Goal: Task Accomplishment & Management: Use online tool/utility

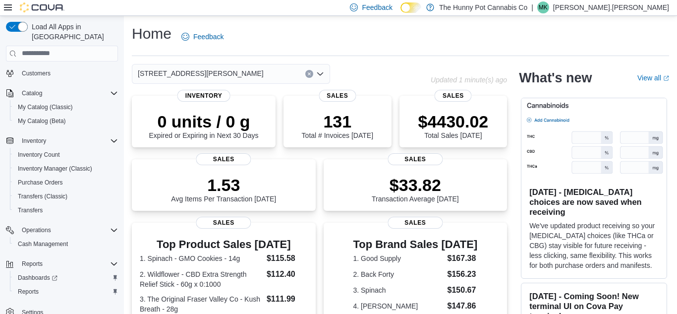
scroll to position [72, 0]
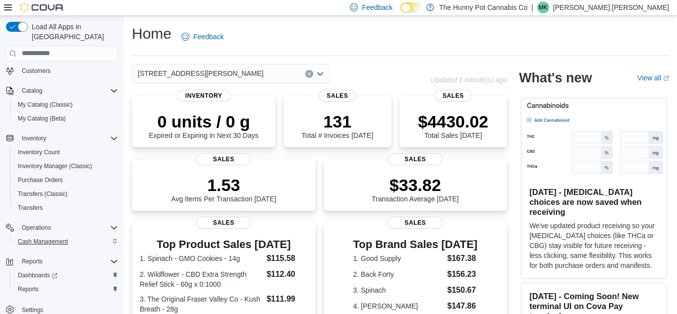
click at [56, 237] on span "Cash Management" at bounding box center [43, 241] width 50 height 8
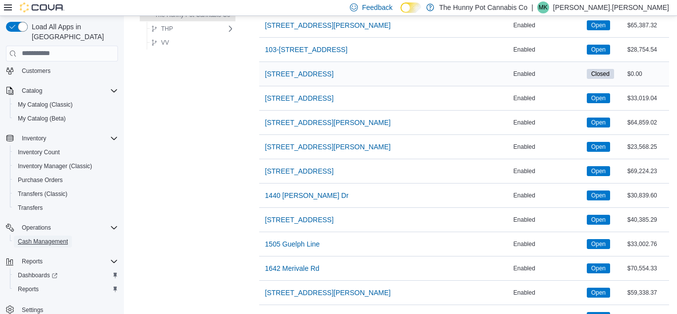
scroll to position [141, 0]
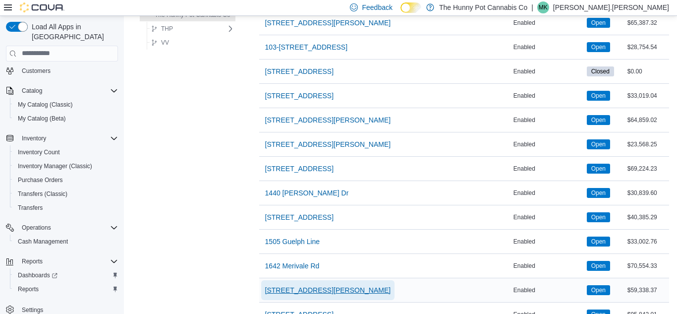
click at [295, 288] on span "[STREET_ADDRESS][PERSON_NAME]" at bounding box center [328, 290] width 126 height 10
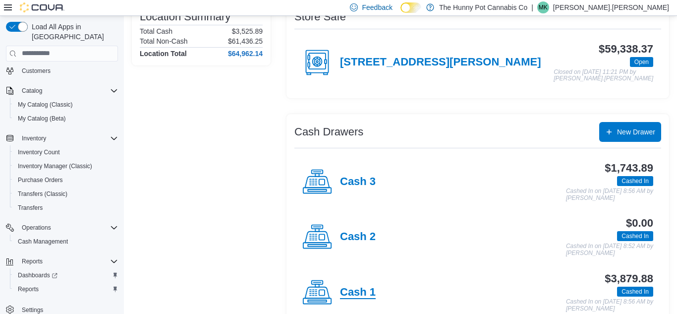
click at [357, 293] on h4 "Cash 1" at bounding box center [358, 292] width 36 height 13
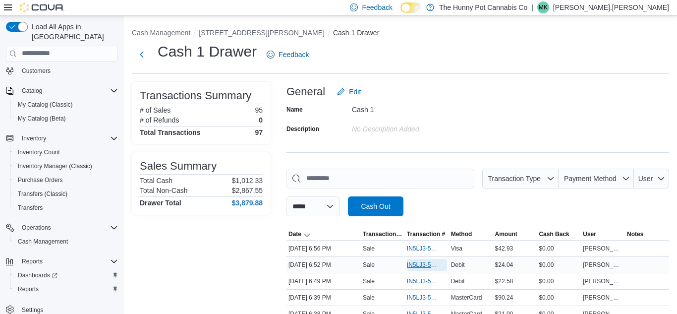
click at [417, 263] on span "IN5LJ3-5950326" at bounding box center [422, 265] width 30 height 8
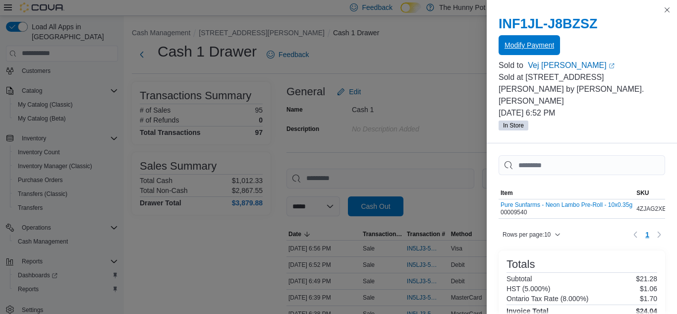
click at [532, 44] on span "Modify Payment" at bounding box center [529, 45] width 50 height 10
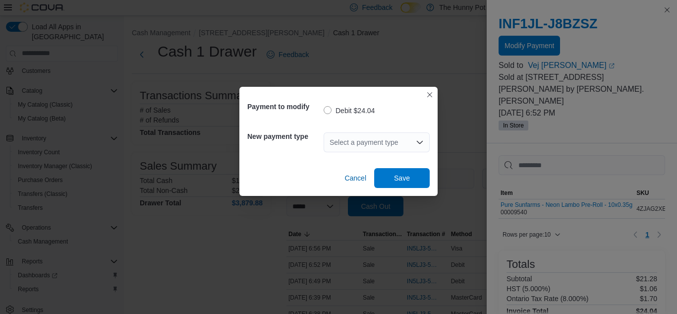
click at [387, 144] on div "Select a payment type" at bounding box center [377, 142] width 106 height 20
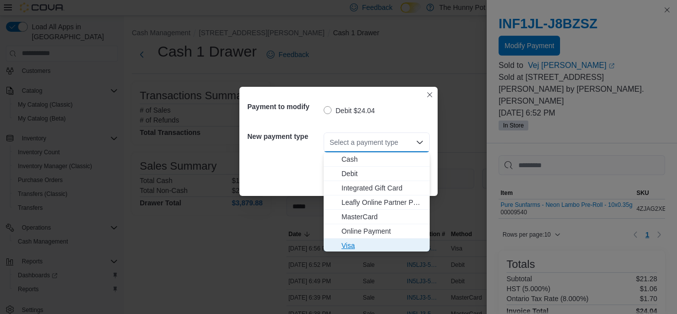
click at [353, 241] on span "Visa" at bounding box center [382, 245] width 82 height 10
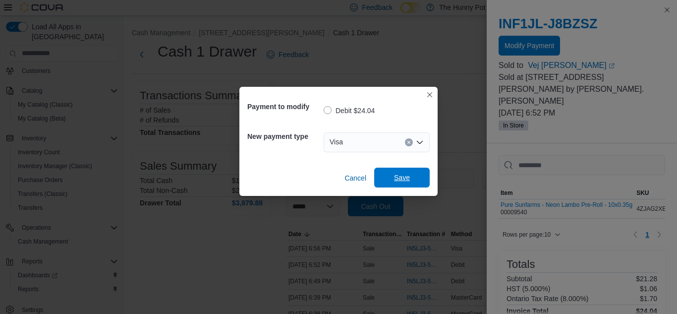
click at [409, 176] on span "Save" at bounding box center [402, 177] width 16 height 10
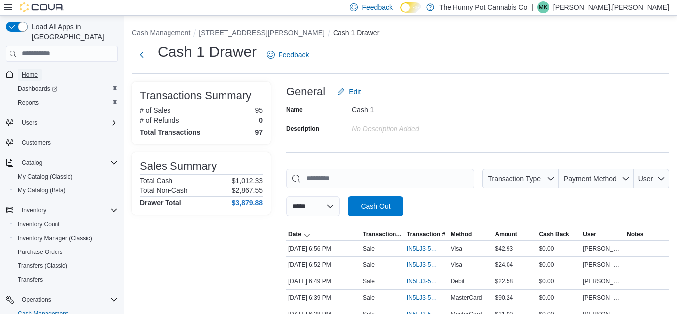
click at [29, 71] on span "Home" at bounding box center [30, 75] width 16 height 8
